Goal: Information Seeking & Learning: Compare options

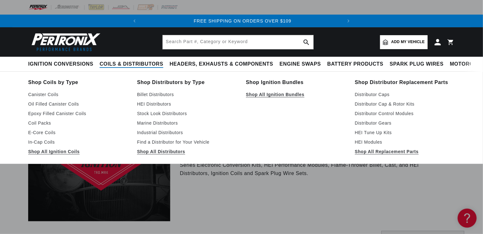
scroll to position [0, 201]
click at [276, 97] on link "Shop All Ignition Bundles" at bounding box center [296, 95] width 100 height 8
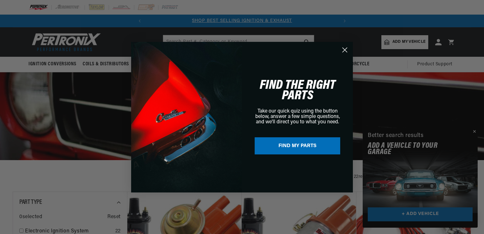
click at [344, 53] on circle "Close dialog" at bounding box center [344, 49] width 10 height 10
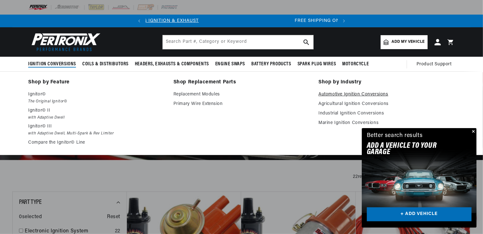
scroll to position [0, 22]
click at [360, 92] on link "Automotive Ignition Conversions" at bounding box center [387, 95] width 136 height 8
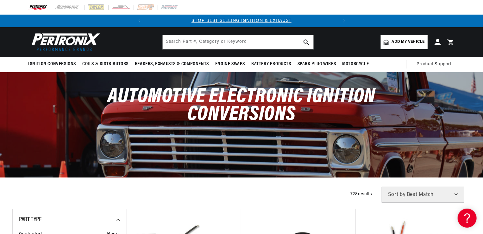
click at [401, 40] on span "Add my vehicle" at bounding box center [408, 42] width 33 height 6
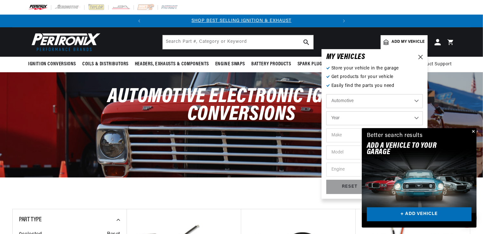
click at [476, 132] on button "Close" at bounding box center [473, 132] width 8 height 8
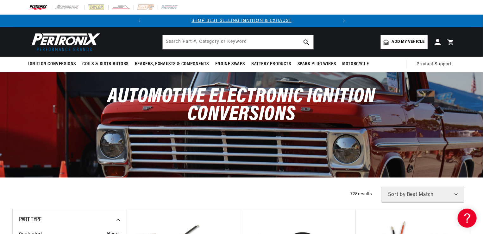
click at [411, 39] on link "Add my vehicle" at bounding box center [404, 42] width 47 height 14
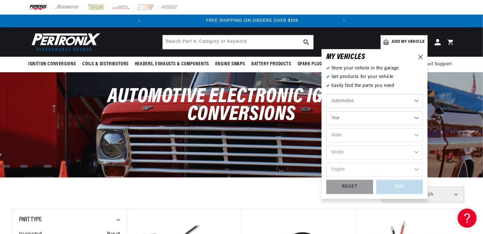
scroll to position [0, 192]
click at [415, 102] on select "Automotive Agricultural Industrial Marine Motorcycle" at bounding box center [374, 101] width 97 height 14
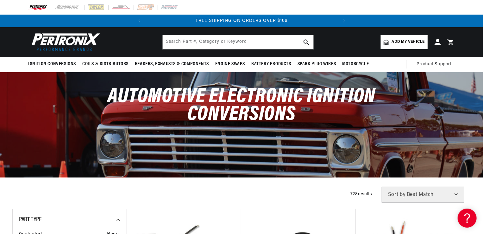
click at [457, 126] on div "Automotive Electronic Ignition Conversions" at bounding box center [241, 108] width 458 height 73
click at [420, 40] on span "Add my vehicle" at bounding box center [408, 42] width 33 height 6
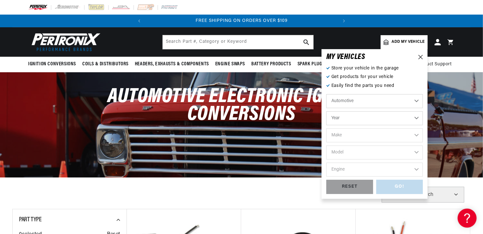
click at [419, 119] on select "Year 2024 2023 2022 2021 2020 2019 2018 2017 2016 2015 2014 2013 2012 2011 2010…" at bounding box center [374, 118] width 97 height 14
select select "1967"
click at [326, 111] on select "Year 2024 2023 2022 2021 2020 2019 2018 2017 2016 2015 2014 2013 2012 2011 2010…" at bounding box center [374, 118] width 97 height 14
select select "1967"
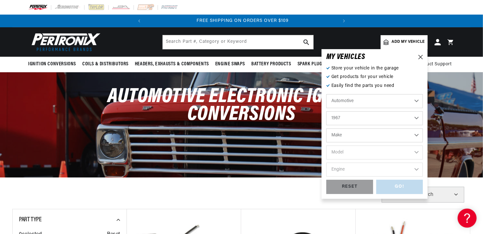
scroll to position [0, 192]
click at [416, 136] on select "Make Alfa Romeo American Motors Aston Martin Austin Austin Healey Avanti Bentle…" at bounding box center [374, 135] width 97 height 14
select select "Dodge"
click at [326, 128] on select "Make Alfa Romeo American Motors Aston Martin Austin Austin Healey Avanti Bentle…" at bounding box center [374, 135] width 97 height 14
select select "Dodge"
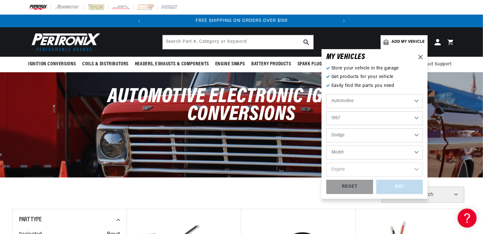
click at [415, 153] on select "Model A100 Truck A108 Van Charger Coronet D100 Series D200 Series D300 Series D…" at bounding box center [374, 152] width 97 height 14
select select "Coronet"
click at [326, 145] on select "Model A100 Truck A108 Van Charger Coronet D100 Series D200 Series D300 Series D…" at bounding box center [374, 152] width 97 height 14
select select "Coronet"
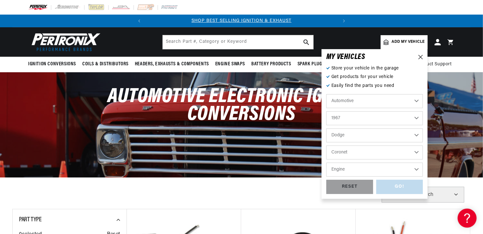
click at [416, 169] on select "Engine 5.6L 5.9L 6.6L 225cid / 3.7L 273cid / 4.5L 318cid / 5.2L 383cid / 6.3L 4…" at bounding box center [374, 169] width 97 height 14
select select "383cid-6.3L"
click at [326, 162] on select "Engine 5.6L 5.9L 6.6L 225cid / 3.7L 273cid / 4.5L 318cid / 5.2L 383cid / 6.3L 4…" at bounding box center [374, 169] width 97 height 14
select select "383cid-6.3L"
click at [403, 182] on div "GO!" at bounding box center [399, 187] width 47 height 14
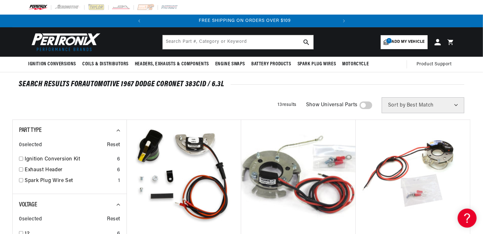
scroll to position [0, 192]
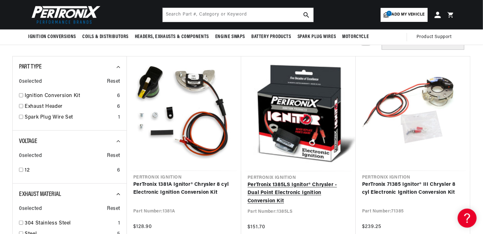
scroll to position [0, 0]
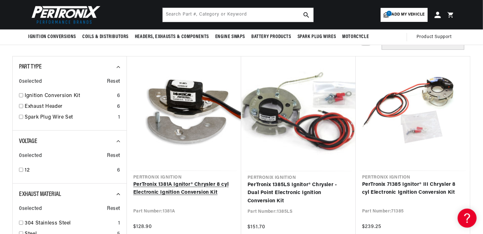
click at [201, 180] on link "PerTronix 1381A Ignitor® Chrysler 8 cyl Electronic Ignition Conversion Kit" at bounding box center [184, 188] width 102 height 16
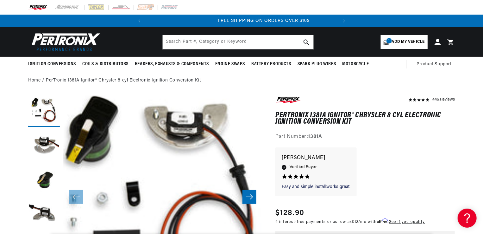
scroll to position [0, 192]
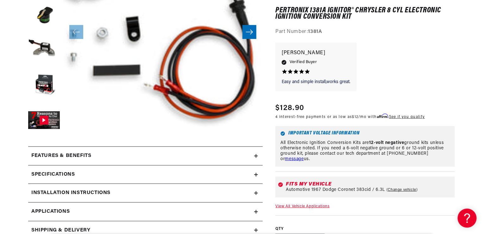
scroll to position [177, 0]
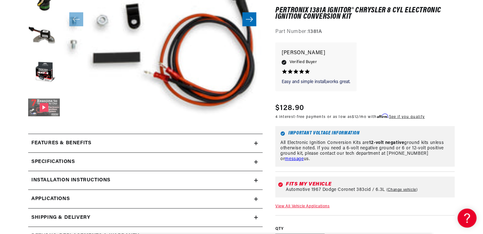
click at [50, 106] on button "Gallery Viewer" at bounding box center [44, 108] width 32 height 32
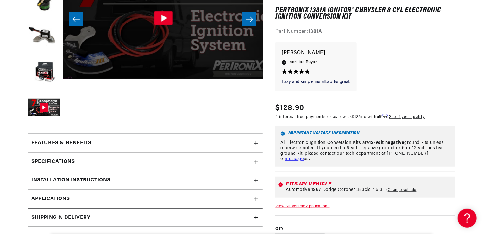
scroll to position [0, 192]
click at [162, 22] on icon "Gallery Viewer" at bounding box center [163, 18] width 18 height 14
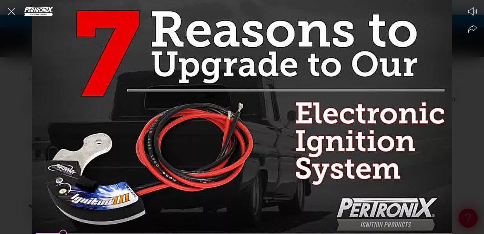
click at [177, 64] on div at bounding box center [242, 117] width 484 height 234
drag, startPoint x: 177, startPoint y: 64, endPoint x: 391, endPoint y: 118, distance: 220.9
click at [391, 118] on div at bounding box center [242, 117] width 484 height 234
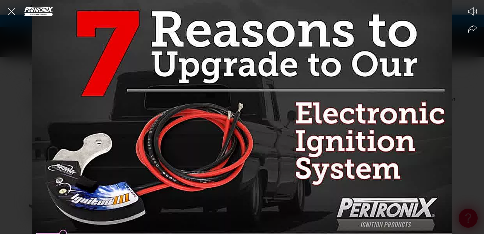
click at [63, 230] on div at bounding box center [242, 117] width 484 height 234
click at [471, 28] on icon "Share video" at bounding box center [472, 28] width 9 height 9
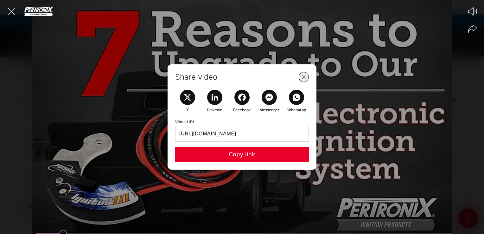
click at [306, 77] on icon "Close Share Modal" at bounding box center [304, 77] width 8 height 8
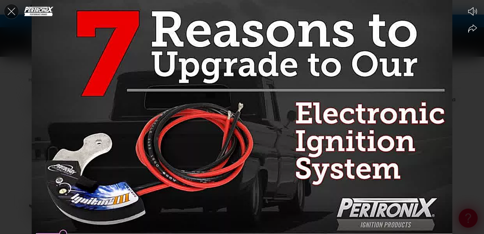
click at [12, 13] on icon "Close the video player" at bounding box center [11, 11] width 14 height 14
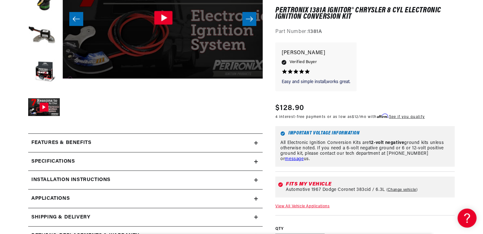
scroll to position [0, 0]
click at [167, 19] on icon "Gallery Viewer" at bounding box center [163, 18] width 18 height 14
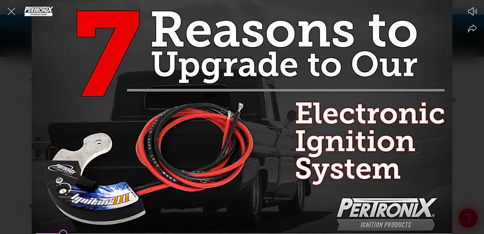
scroll to position [0, 192]
click at [437, 31] on div at bounding box center [242, 117] width 484 height 234
click at [244, 117] on icon at bounding box center [243, 116] width 8 height 9
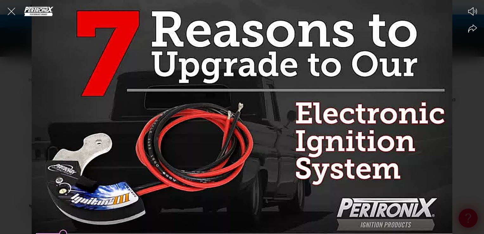
click at [424, 30] on div at bounding box center [242, 117] width 484 height 234
click at [243, 118] on icon at bounding box center [243, 116] width 8 height 9
click at [13, 11] on icon "Close the video player" at bounding box center [11, 11] width 14 height 14
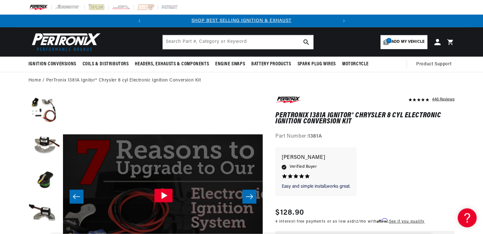
scroll to position [178, 0]
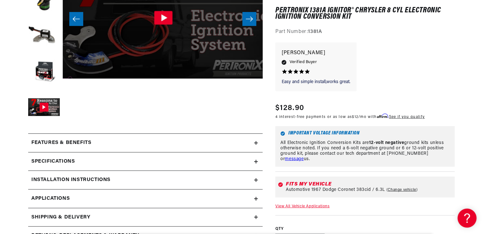
click at [255, 145] on summary "Features & Benefits" at bounding box center [145, 143] width 235 height 18
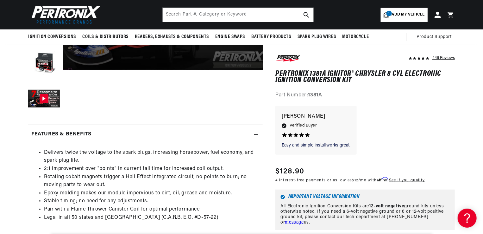
scroll to position [165, 0]
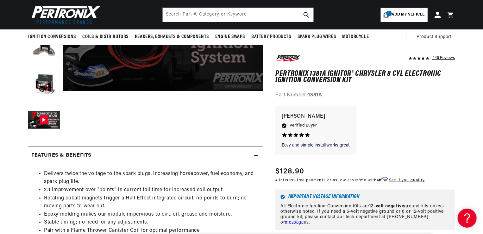
click at [256, 157] on icon at bounding box center [256, 156] width 4 height 4
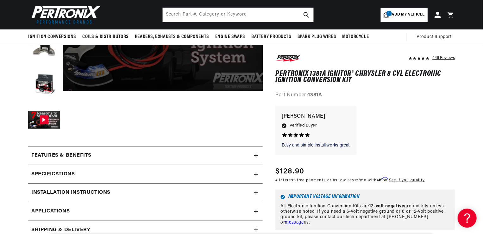
click at [259, 174] on summary "Specifications" at bounding box center [145, 174] width 235 height 18
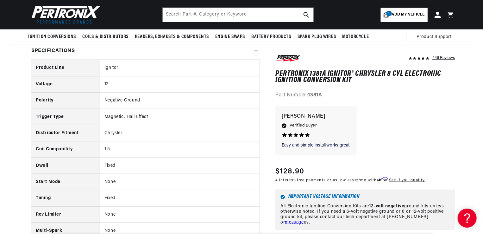
scroll to position [279, 0]
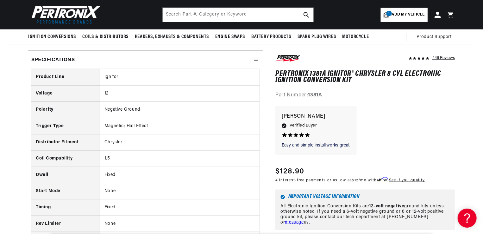
click at [259, 58] on summary "Specifications" at bounding box center [145, 60] width 235 height 18
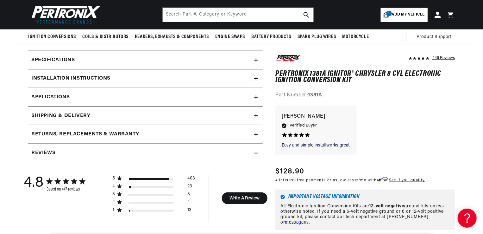
scroll to position [0, 0]
click at [257, 95] on icon at bounding box center [256, 97] width 4 height 4
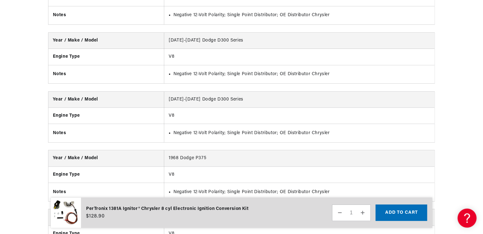
scroll to position [0, 173]
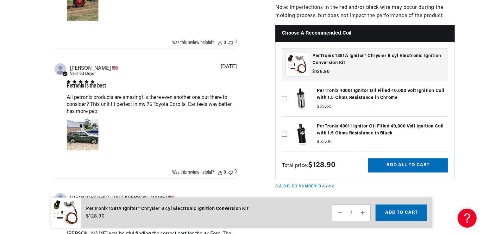
click at [285, 131] on icon at bounding box center [284, 133] width 5 height 5
click at [285, 126] on input "checkbox" at bounding box center [284, 123] width 5 height 5
checkbox input "true"
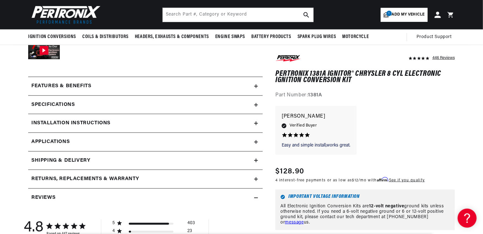
scroll to position [0, 34]
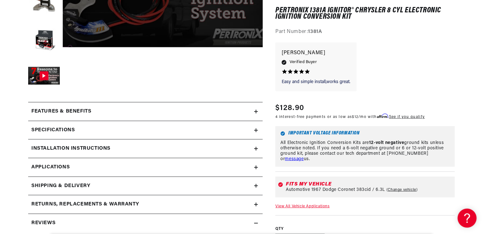
click at [256, 111] on icon at bounding box center [256, 111] width 4 height 0
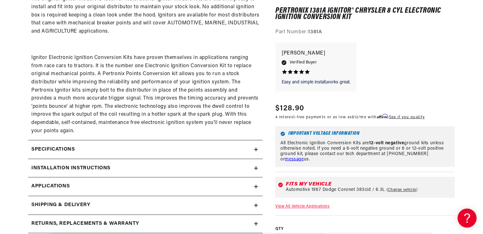
scroll to position [0, 192]
click at [254, 150] on div "Specifications" at bounding box center [141, 149] width 226 height 8
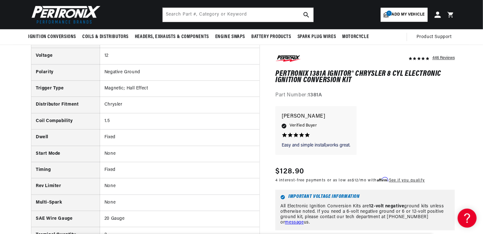
scroll to position [532, 0]
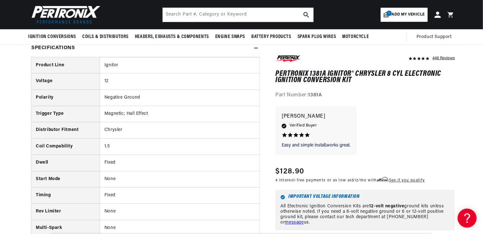
click at [258, 46] on icon at bounding box center [256, 48] width 4 height 4
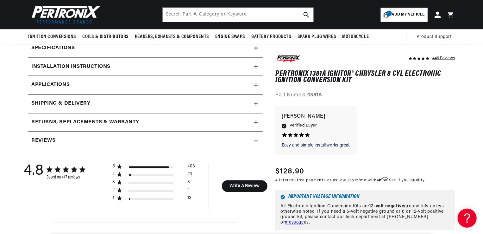
click at [254, 70] on div "Installation instructions" at bounding box center [141, 67] width 226 height 8
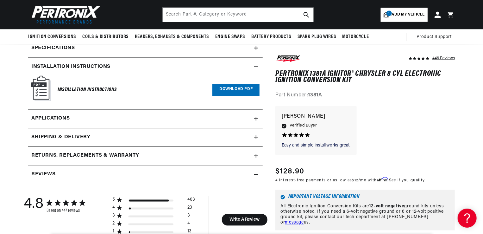
click at [254, 70] on div "Installation instructions" at bounding box center [141, 67] width 226 height 8
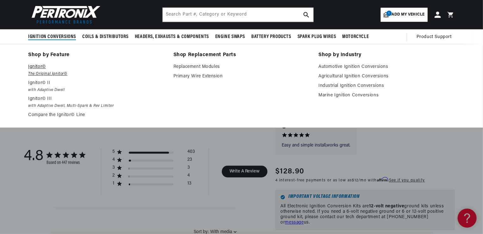
scroll to position [0, 0]
click at [45, 71] on em "The Original Ignitor©" at bounding box center [96, 74] width 136 height 7
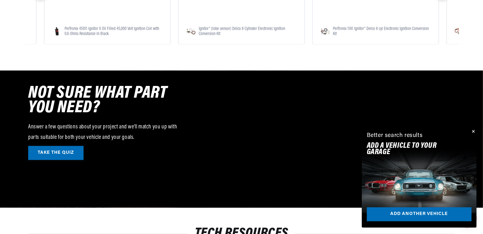
click at [58, 153] on link "TAKE THE QUIZ" at bounding box center [55, 153] width 55 height 14
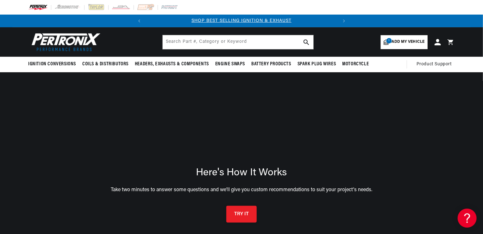
click at [236, 212] on button "TRY IT" at bounding box center [241, 213] width 30 height 17
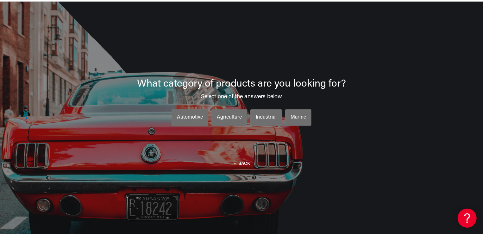
scroll to position [0, 192]
click at [195, 117] on div "Automotive" at bounding box center [190, 117] width 26 height 8
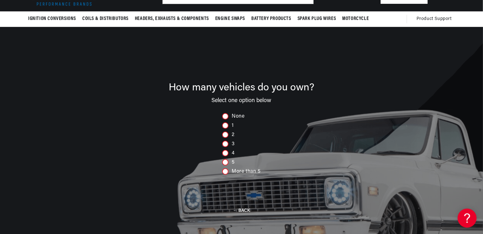
scroll to position [0, 0]
click at [226, 126] on div at bounding box center [225, 125] width 6 height 6
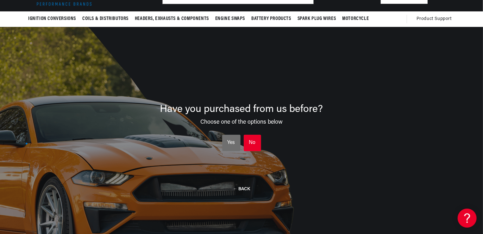
click at [252, 144] on div "No" at bounding box center [252, 143] width 7 height 8
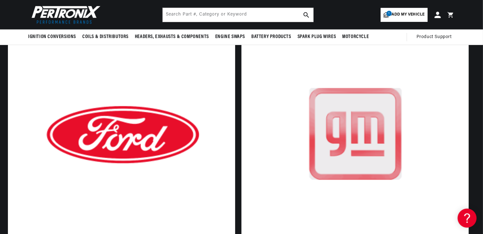
scroll to position [96, 0]
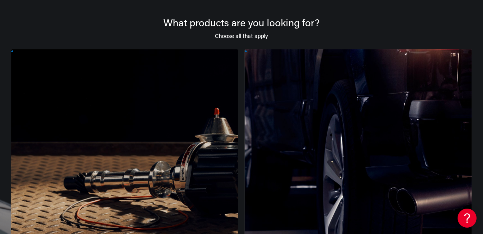
scroll to position [83, 0]
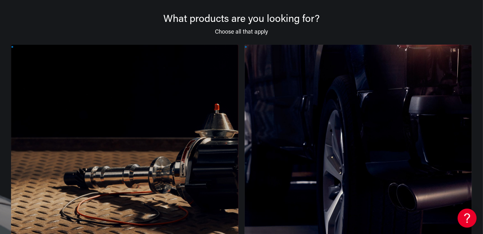
click at [130, 165] on div at bounding box center [124, 166] width 227 height 242
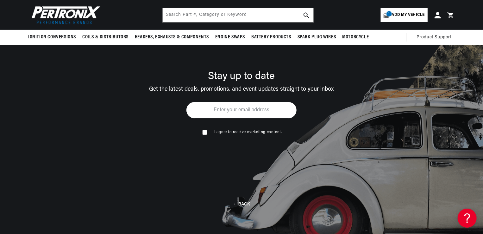
scroll to position [45, 0]
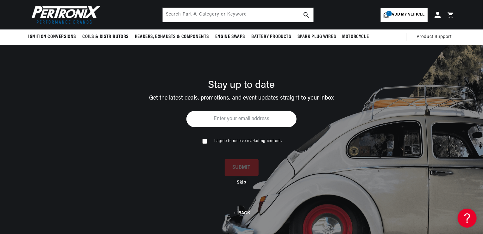
click at [242, 180] on button "Skip" at bounding box center [241, 182] width 9 height 5
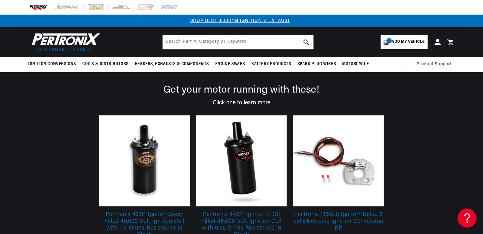
scroll to position [0, 0]
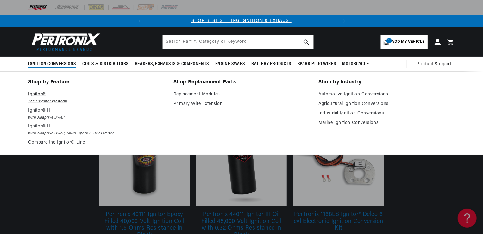
click at [49, 96] on p "Ignitor©" at bounding box center [96, 95] width 136 height 8
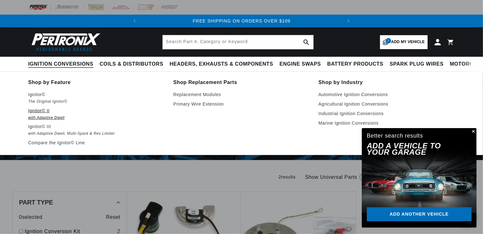
click at [41, 113] on p "Ignitor© II" at bounding box center [96, 111] width 136 height 8
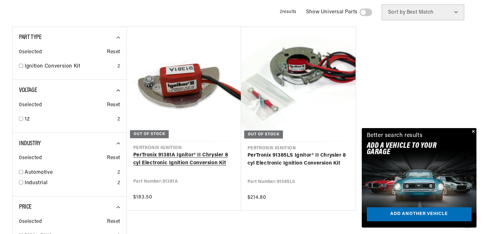
click at [186, 155] on link "PerTronix 91381A Ignitor® II Chrysler 8 cyl Electronic Ignition Conversion Kit" at bounding box center [184, 159] width 102 height 16
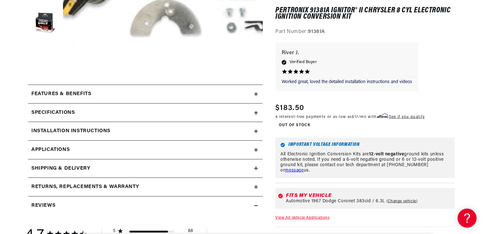
scroll to position [228, 0]
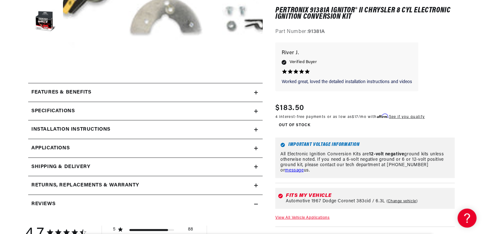
click at [253, 91] on div "Features & Benefits" at bounding box center [141, 92] width 226 height 8
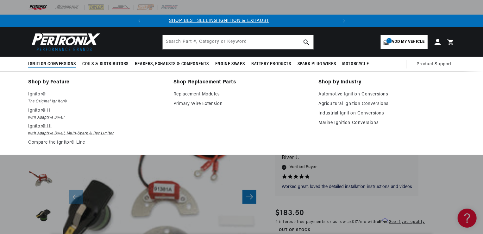
scroll to position [0, 0]
click at [47, 129] on p "Ignitor© III" at bounding box center [96, 127] width 136 height 8
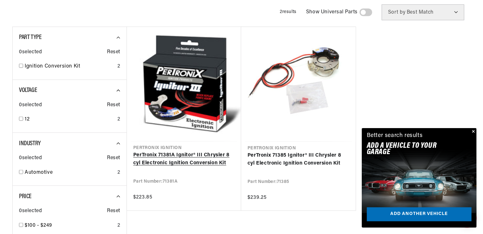
scroll to position [0, 192]
click at [136, 151] on link "PerTronix 71381A Ignitor® III Chrysler 8 cyl Electronic Ignition Conversion Kit" at bounding box center [184, 159] width 102 height 16
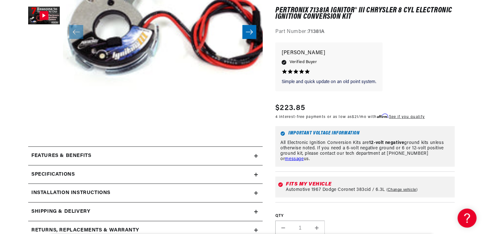
scroll to position [0, 192]
click at [256, 154] on icon at bounding box center [256, 156] width 4 height 4
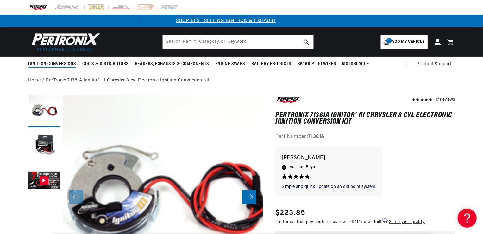
scroll to position [0, 0]
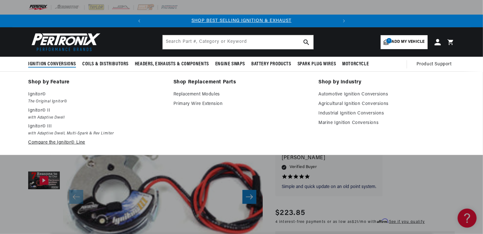
click at [46, 144] on link "Compare the Ignitor© Line" at bounding box center [96, 143] width 136 height 8
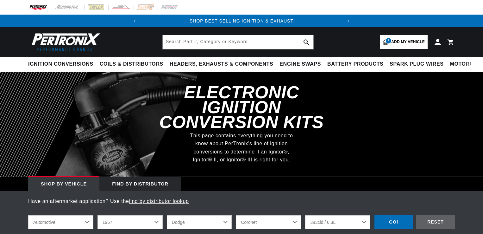
select select "1967"
select select "Dodge"
select select "Coronet"
select select "383cid-6.3L"
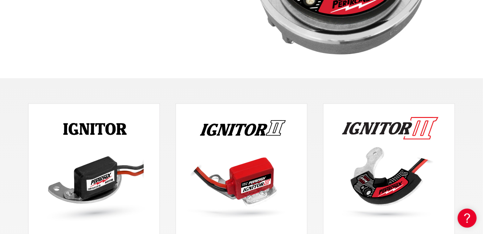
scroll to position [393, 0]
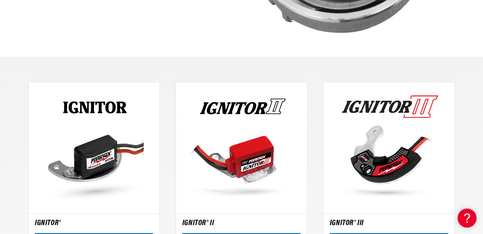
click at [255, 161] on img at bounding box center [241, 147] width 131 height 131
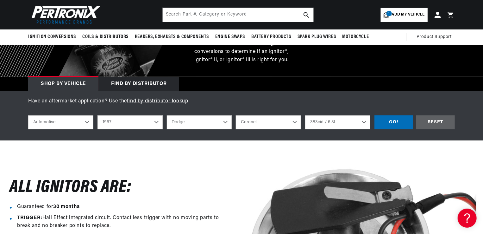
scroll to position [0, 0]
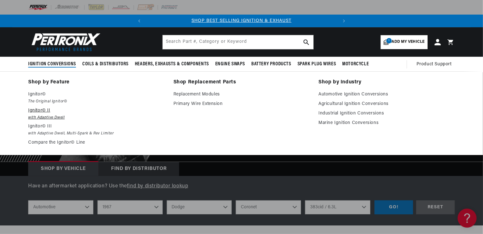
click at [38, 114] on p "Ignitor© II" at bounding box center [96, 111] width 136 height 8
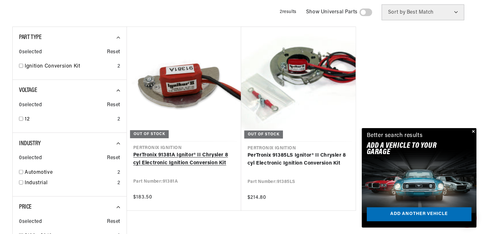
scroll to position [0, 192]
